Goal: Task Accomplishment & Management: Complete application form

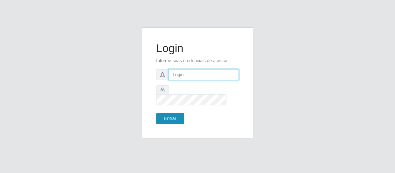
type input "erivan@B11"
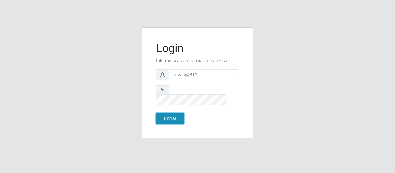
click at [171, 115] on button "Entrar" at bounding box center [170, 118] width 28 height 11
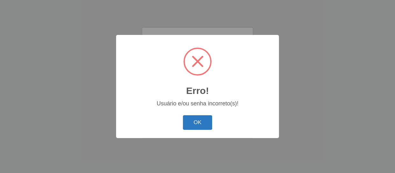
click at [186, 120] on button "OK" at bounding box center [198, 122] width 30 height 15
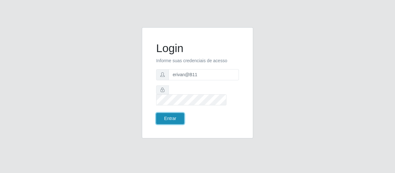
click at [172, 114] on button "Entrar" at bounding box center [170, 118] width 28 height 11
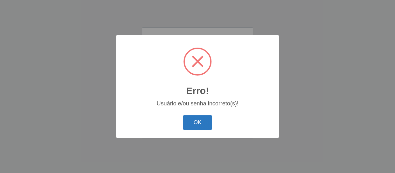
click at [199, 119] on button "OK" at bounding box center [198, 122] width 30 height 15
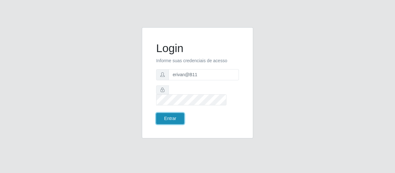
click at [176, 113] on button "Entrar" at bounding box center [170, 118] width 28 height 11
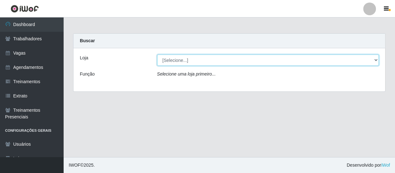
click at [172, 58] on select "[Selecione...] Bemais Supermercados - B11 Manaíra" at bounding box center [268, 60] width 222 height 11
select select "409"
click at [157, 55] on select "[Selecione...] Bemais Supermercados - B11 Manaíra" at bounding box center [268, 60] width 222 height 11
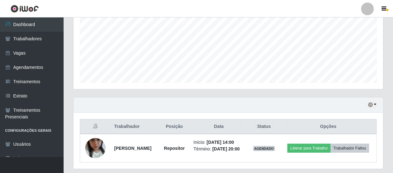
scroll to position [168, 0]
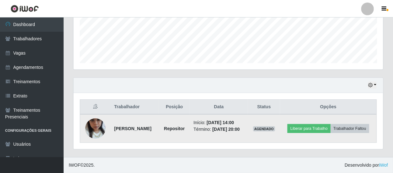
click at [98, 124] on img at bounding box center [95, 129] width 20 height 36
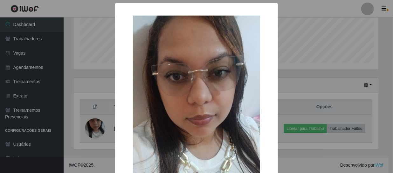
scroll to position [132, 307]
click at [98, 124] on div "× OK Cancel" at bounding box center [197, 86] width 395 height 173
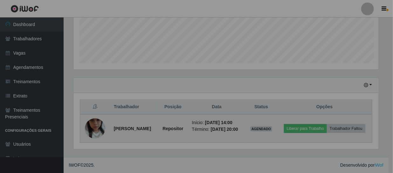
scroll to position [132, 310]
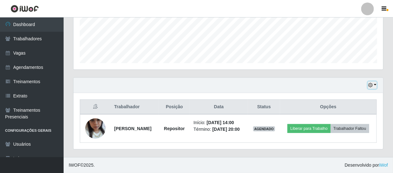
click at [375, 82] on button "button" at bounding box center [372, 85] width 9 height 7
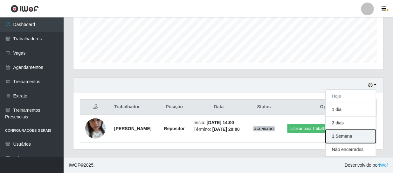
click at [345, 130] on button "1 Semana" at bounding box center [350, 136] width 50 height 13
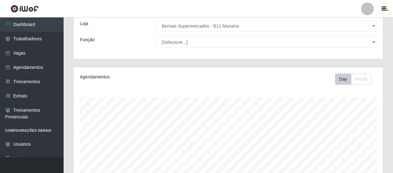
scroll to position [0, 0]
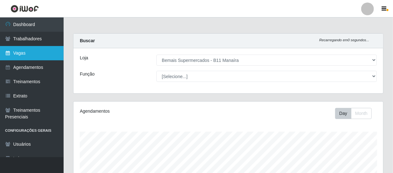
click at [24, 50] on link "Vagas" at bounding box center [32, 53] width 64 height 14
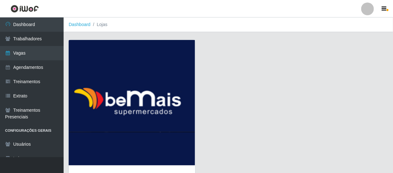
click at [115, 94] on img at bounding box center [132, 103] width 127 height 126
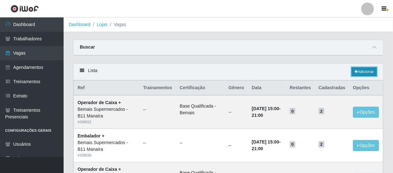
click at [357, 72] on link "Adicionar" at bounding box center [364, 71] width 25 height 9
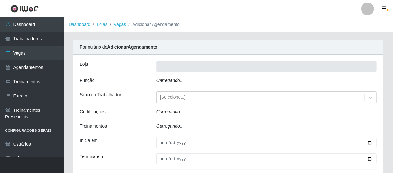
type input "Bemais Supermercados - B11 Manaíra"
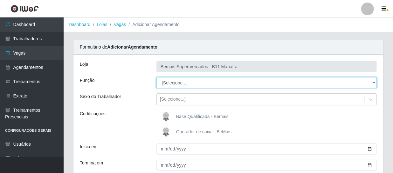
click at [183, 84] on select "[Selecione...] ASG ASG + ASG ++ Auxiliar de Estacionamento Auxiliar de Estacion…" at bounding box center [266, 82] width 220 height 11
select select "104"
click at [156, 77] on select "[Selecione...] ASG ASG + ASG ++ Auxiliar de Estacionamento Auxiliar de Estacion…" at bounding box center [266, 82] width 220 height 11
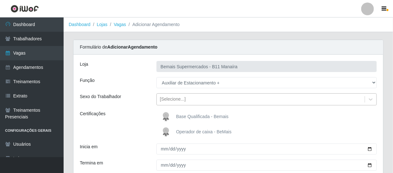
click at [175, 95] on div "[Selecione...]" at bounding box center [261, 99] width 208 height 10
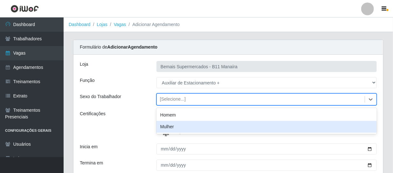
click at [171, 127] on div "Mulher" at bounding box center [266, 127] width 220 height 12
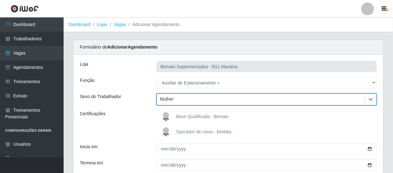
click at [174, 97] on div "Mulher" at bounding box center [261, 99] width 208 height 10
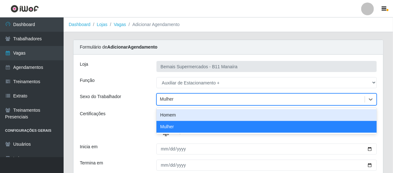
click at [176, 117] on div "Homem" at bounding box center [266, 115] width 220 height 12
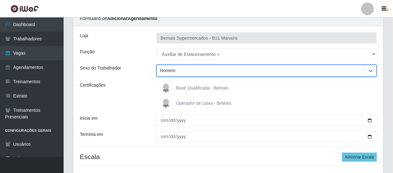
scroll to position [29, 0]
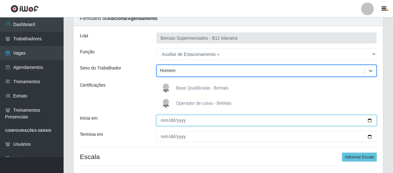
click at [162, 121] on input "Inicia em" at bounding box center [266, 120] width 220 height 11
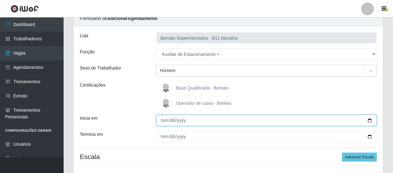
type input "0001-09-21"
type input "[DATE]"
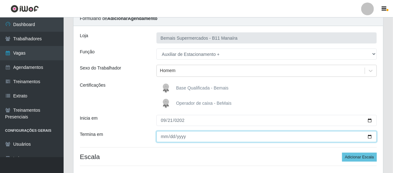
click at [165, 139] on input "Termina em" at bounding box center [266, 136] width 220 height 11
type input "[DATE]"
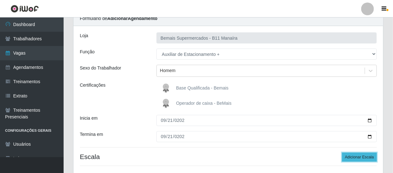
click at [362, 154] on button "Adicionar Escala" at bounding box center [359, 157] width 35 height 9
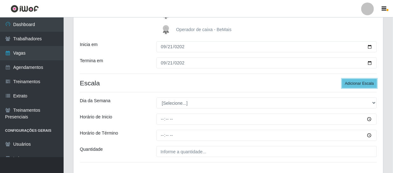
scroll to position [115, 0]
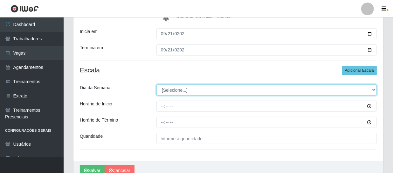
click at [170, 95] on select "[Selecione...] Segunda Terça Quarta Quinta Sexta Sábado Domingo" at bounding box center [266, 90] width 220 height 11
select select "0"
click at [156, 85] on select "[Selecione...] Segunda Terça Quarta Quinta Sexta Sábado Domingo" at bounding box center [266, 90] width 220 height 11
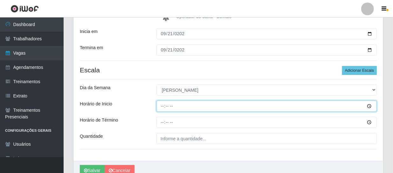
click at [160, 105] on input "Horário de Inicio" at bounding box center [266, 106] width 220 height 11
type input "15:00"
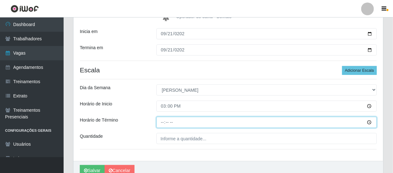
click at [162, 120] on input "Horário de Término" at bounding box center [266, 122] width 220 height 11
type input "21:00"
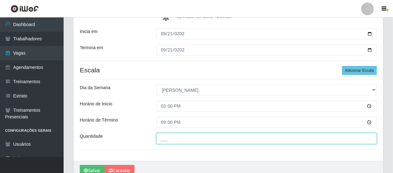
click at [168, 135] on input "___" at bounding box center [266, 138] width 220 height 11
type input "1__"
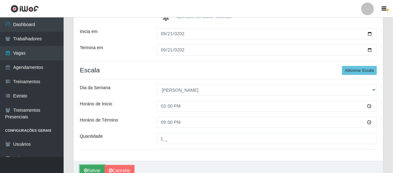
click at [86, 167] on button "Salvar" at bounding box center [92, 170] width 25 height 11
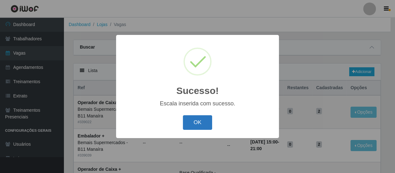
click at [203, 118] on button "OK" at bounding box center [198, 122] width 30 height 15
